Goal: Find contact information: Find contact information

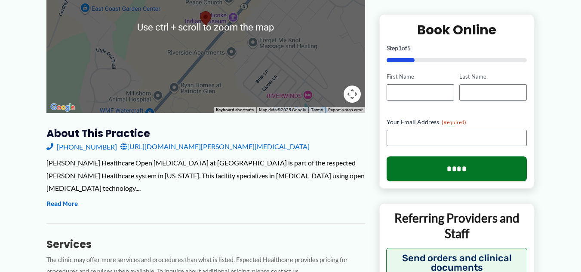
scroll to position [258, 0]
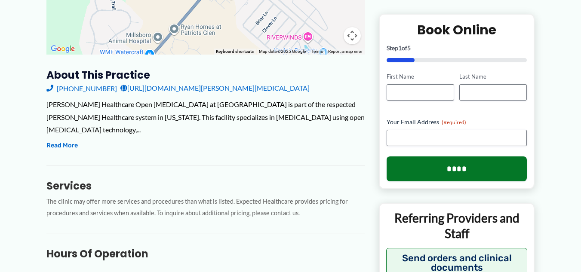
copy link "[PHONE_NUMBER]"
drag, startPoint x: 40, startPoint y: 87, endPoint x: 234, endPoint y: 5, distance: 210.6
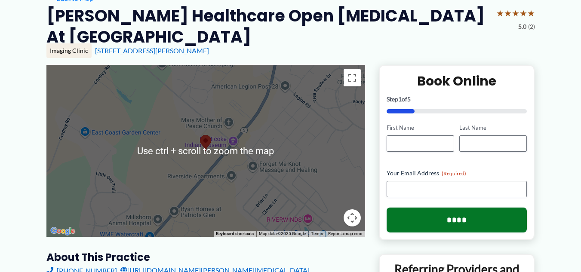
scroll to position [0, 0]
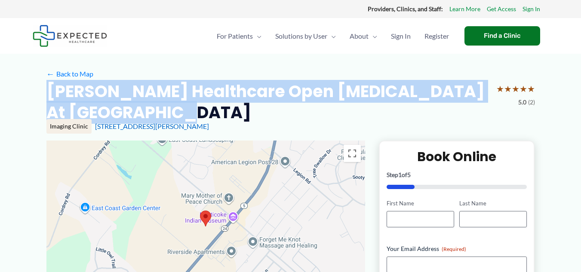
copy h2 "[PERSON_NAME] Healthcare Open [MEDICAL_DATA] at [GEOGRAPHIC_DATA]"
drag, startPoint x: 65, startPoint y: 95, endPoint x: 242, endPoint y: 112, distance: 177.0
click at [242, 112] on h2 "[PERSON_NAME] Healthcare Open [MEDICAL_DATA] at [GEOGRAPHIC_DATA]" at bounding box center [267, 102] width 443 height 43
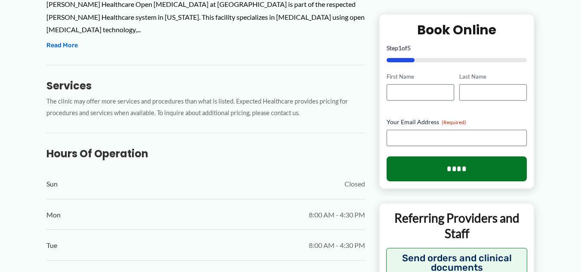
scroll to position [304, 0]
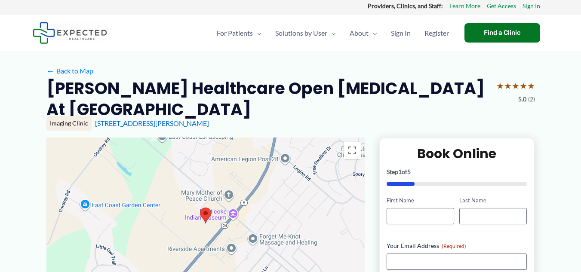
scroll to position [0, 0]
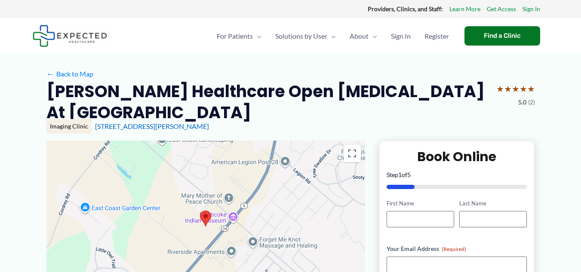
copy div "[STREET_ADDRESS][PERSON_NAME]"
drag, startPoint x: 90, startPoint y: 125, endPoint x: 223, endPoint y: 127, distance: 133.2
click at [223, 127] on div "Imaging Clinic [STREET_ADDRESS][PERSON_NAME]" at bounding box center [290, 126] width 488 height 15
copy div "[STREET_ADDRESS][PERSON_NAME]"
